Goal: Find specific page/section: Find specific page/section

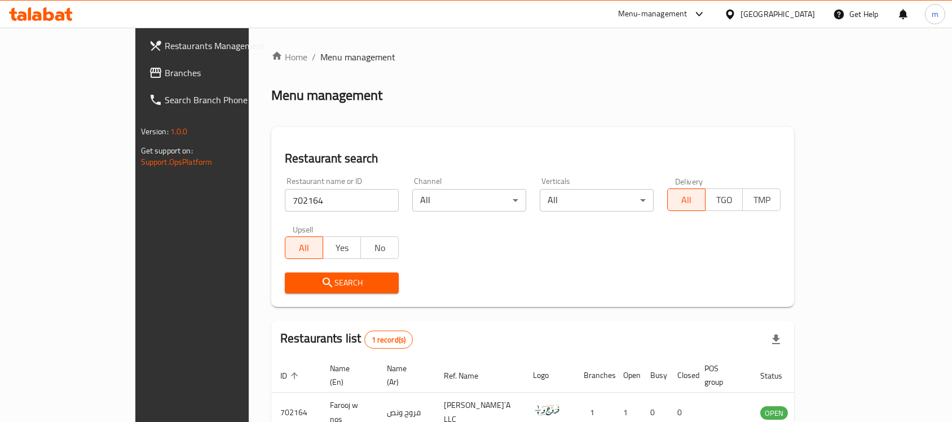
scroll to position [59, 0]
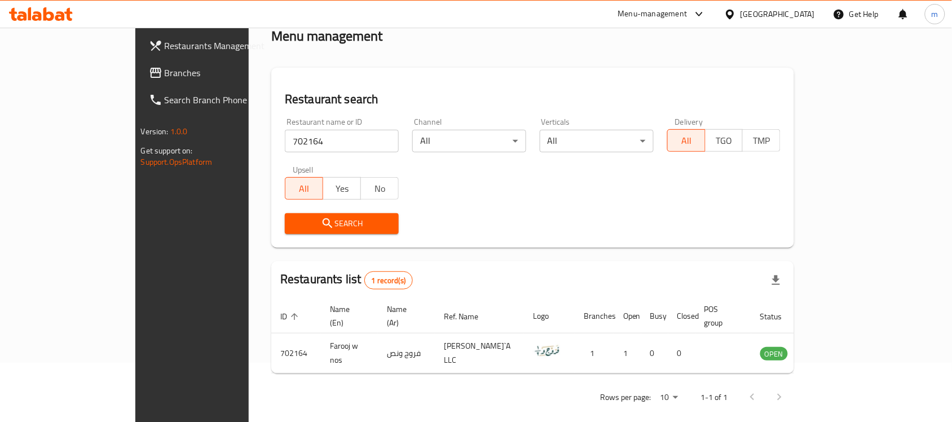
click at [165, 69] on span "Branches" at bounding box center [225, 73] width 121 height 14
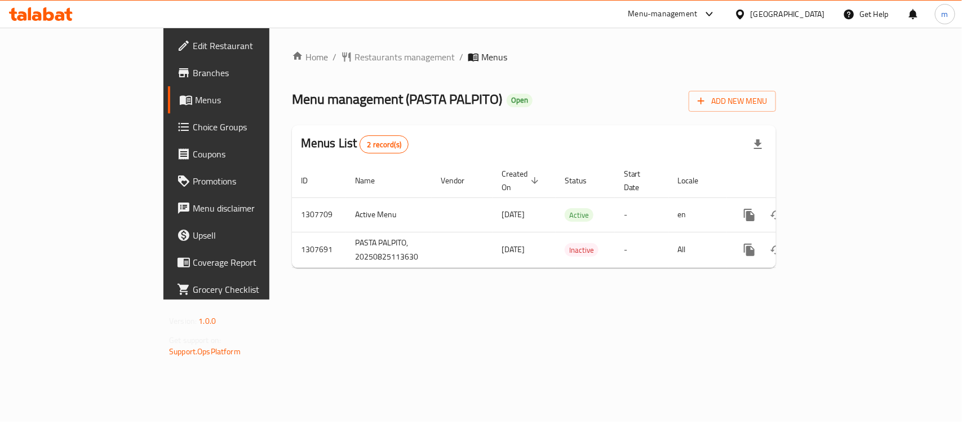
click at [488, 45] on div "Home / Restaurants management / Menus Menu management ( PASTA PALPITO ) Open Ad…" at bounding box center [534, 164] width 529 height 272
click at [355, 60] on span "Restaurants management" at bounding box center [405, 57] width 100 height 14
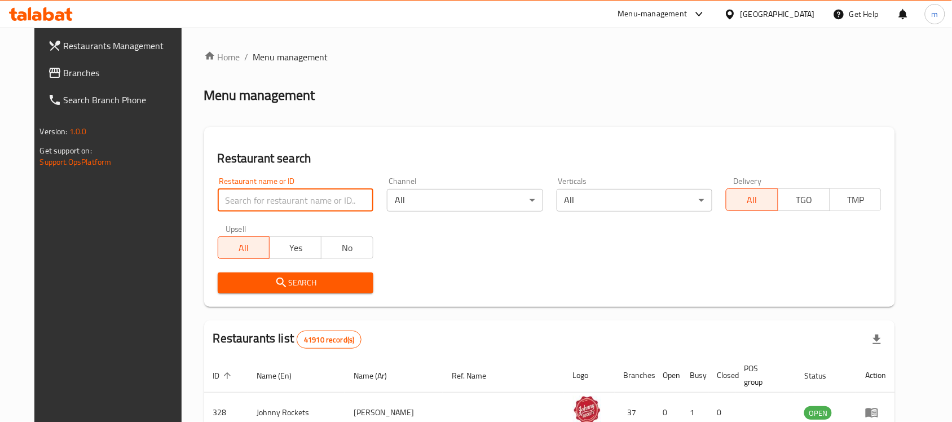
click at [311, 207] on input "search" at bounding box center [296, 200] width 156 height 23
paste input "704600"
type input "704600"
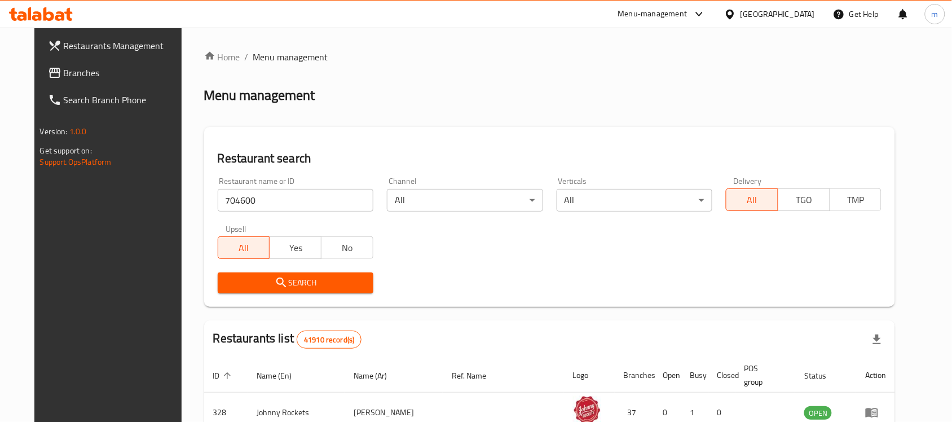
click at [77, 49] on span "Restaurants Management" at bounding box center [124, 46] width 121 height 14
